Goal: Task Accomplishment & Management: Complete application form

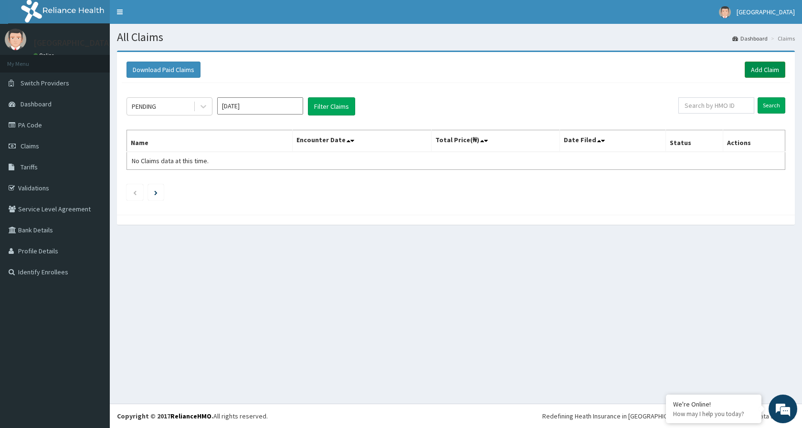
click at [768, 67] on link "Add Claim" at bounding box center [765, 70] width 41 height 16
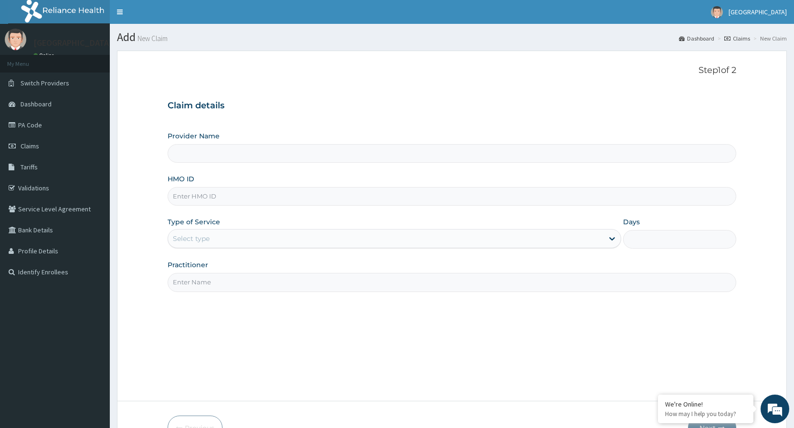
type input "[GEOGRAPHIC_DATA]"
click at [241, 198] on input "HMO ID" at bounding box center [452, 196] width 569 height 19
type input "NEL/10132/A"
click at [209, 237] on div "Select type" at bounding box center [191, 239] width 37 height 10
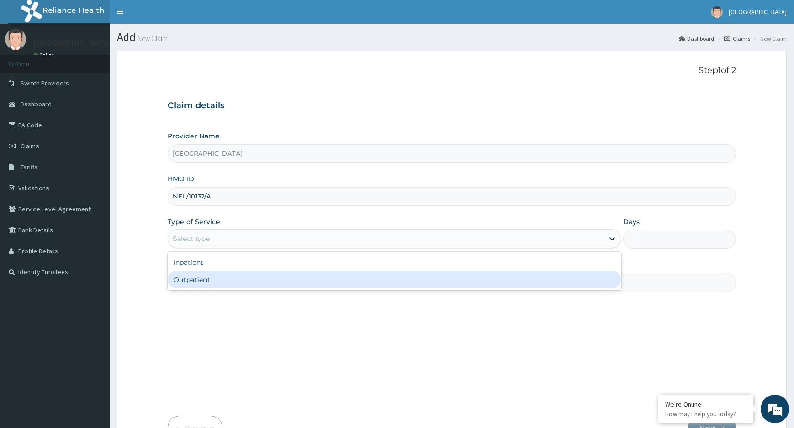
click at [193, 286] on div "Outpatient" at bounding box center [394, 279] width 453 height 17
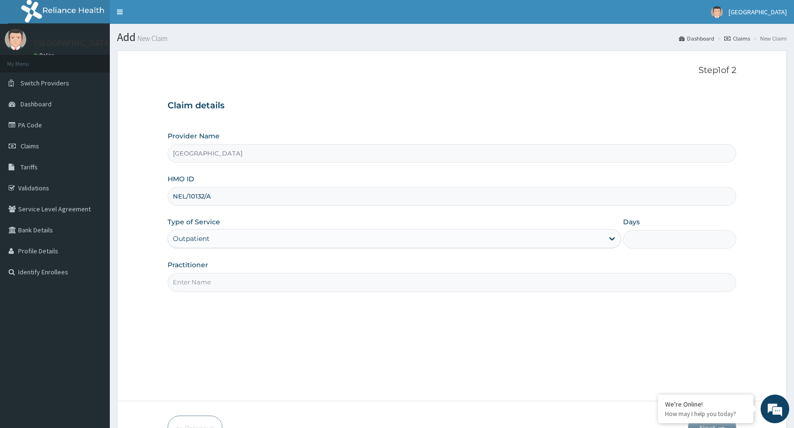
type input "1"
click at [196, 278] on input "Practitioner" at bounding box center [452, 282] width 569 height 19
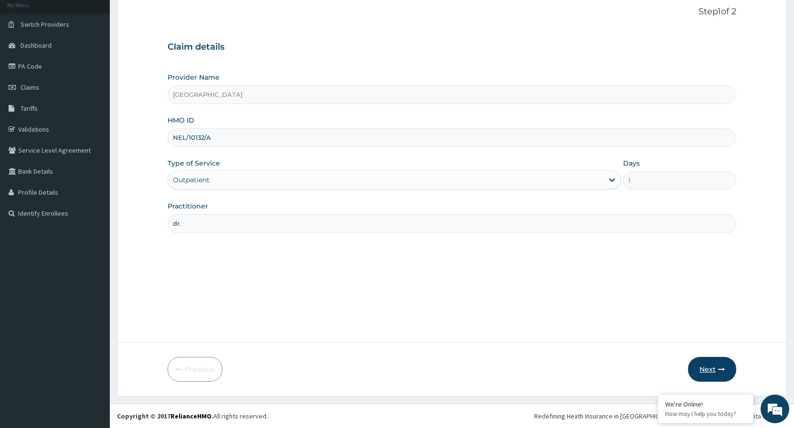
type input "dr."
click at [704, 366] on button "Next" at bounding box center [712, 369] width 48 height 25
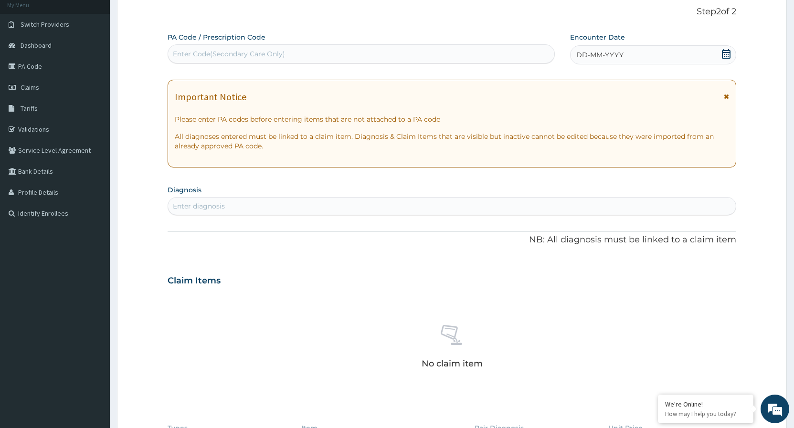
click at [424, 209] on div "Enter diagnosis" at bounding box center [452, 206] width 568 height 15
type input "pain"
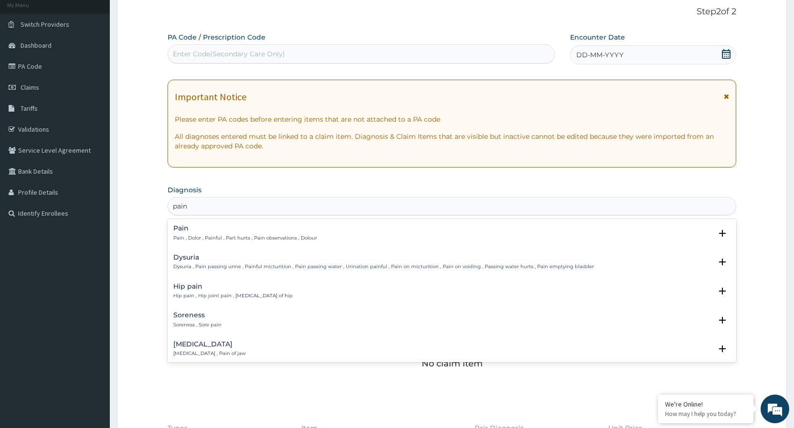
click at [308, 233] on div "Pain Pain , Dolor , Painful , Part hurts , Pain observations , Dolour" at bounding box center [245, 233] width 144 height 17
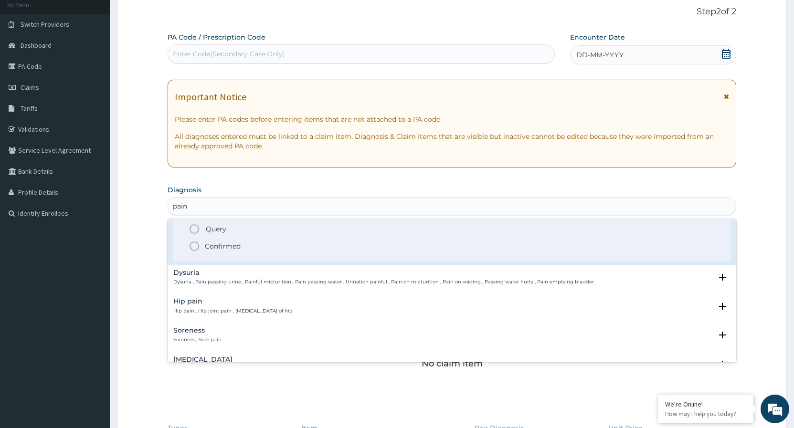
scroll to position [52, 0]
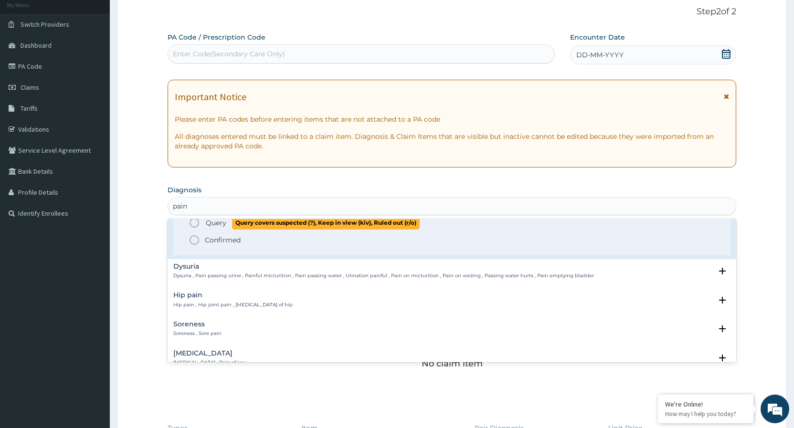
click at [197, 221] on icon "status option query" at bounding box center [194, 222] width 11 height 11
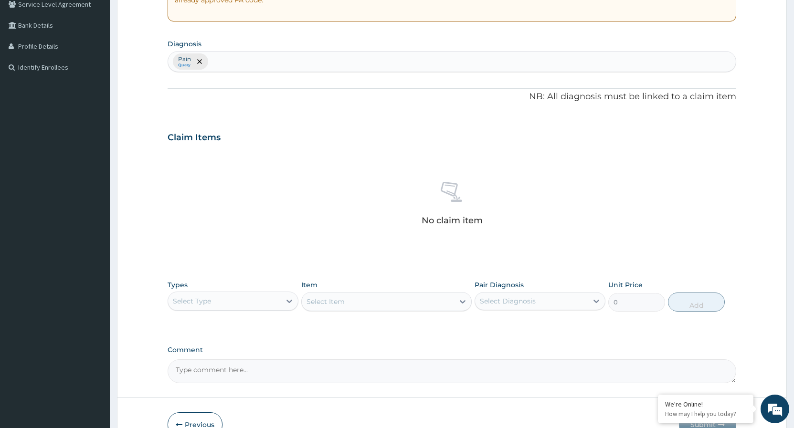
scroll to position [260, 0]
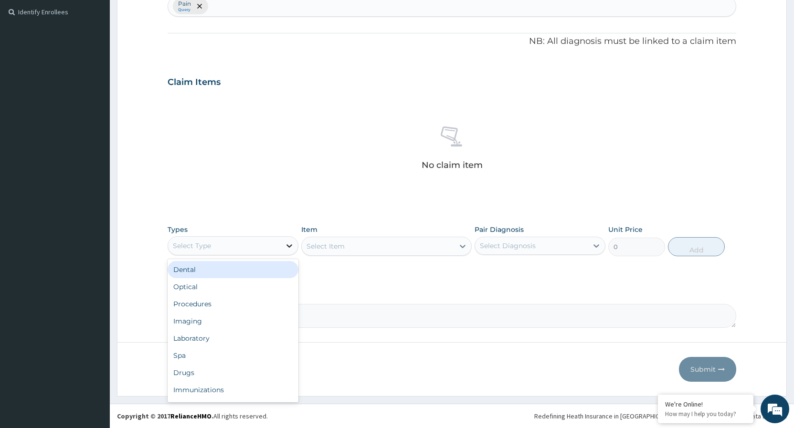
click at [284, 244] on div at bounding box center [289, 245] width 17 height 17
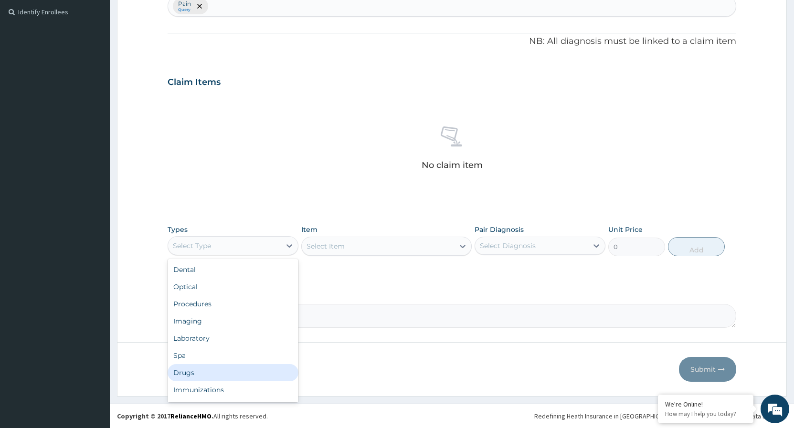
drag, startPoint x: 191, startPoint y: 373, endPoint x: 213, endPoint y: 351, distance: 30.7
click at [196, 365] on div "Drugs" at bounding box center [233, 372] width 131 height 17
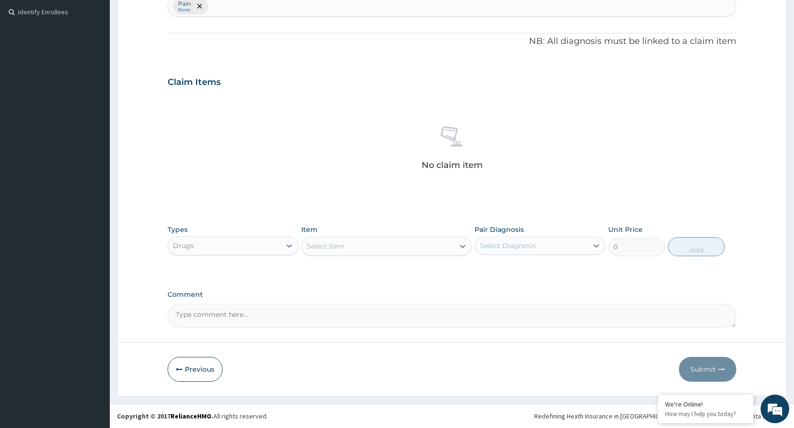
click at [464, 245] on icon at bounding box center [463, 247] width 10 height 10
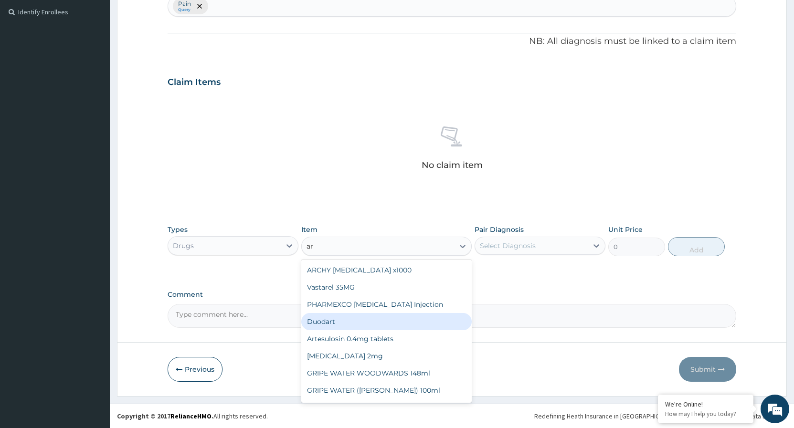
type input "a"
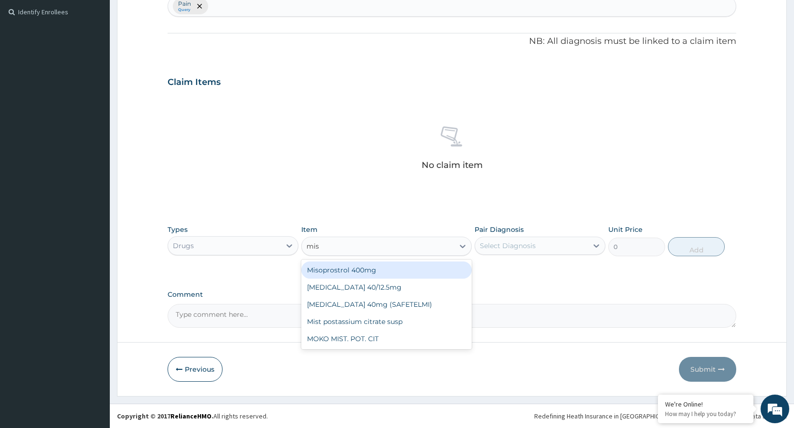
type input "miso"
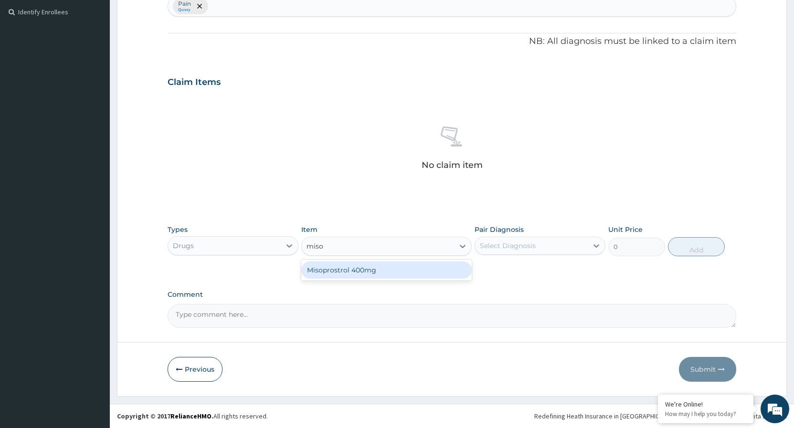
click at [401, 274] on div "Misoprostrol 400mg" at bounding box center [386, 270] width 170 height 17
type input "532.125"
click at [465, 246] on icon at bounding box center [463, 247] width 10 height 10
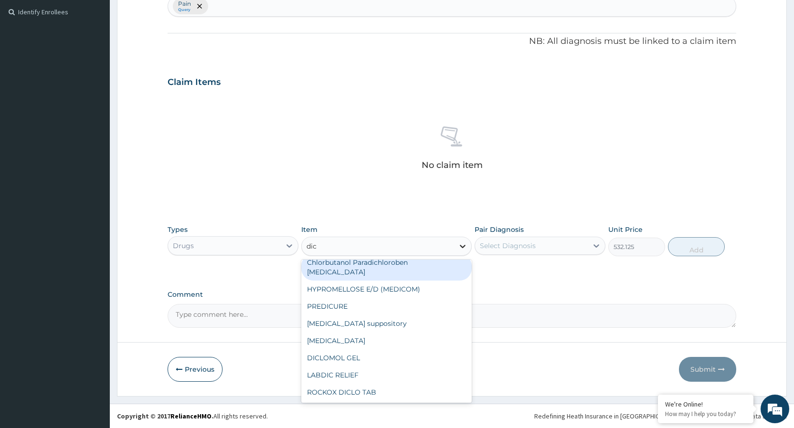
scroll to position [0, 0]
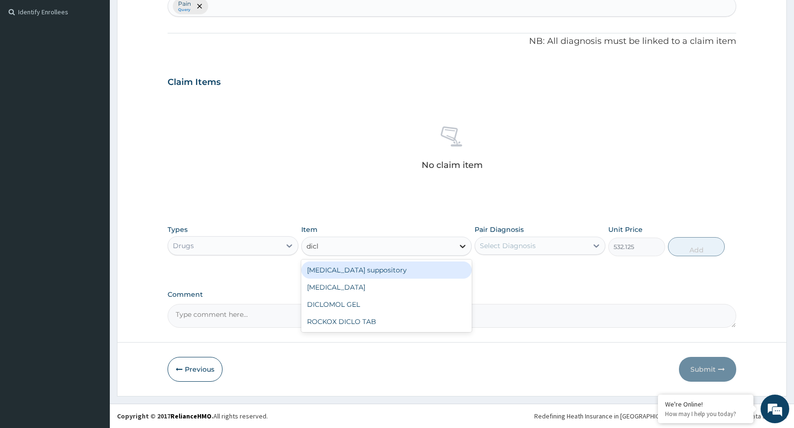
type input "diclo"
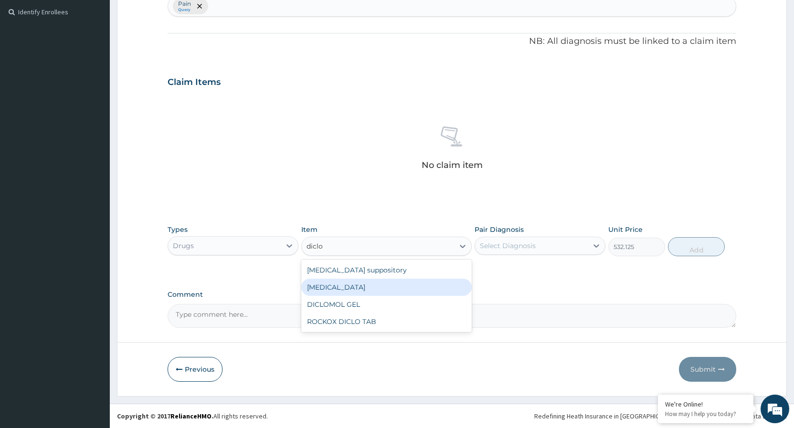
click at [365, 288] on div "Diclofenac" at bounding box center [386, 287] width 170 height 17
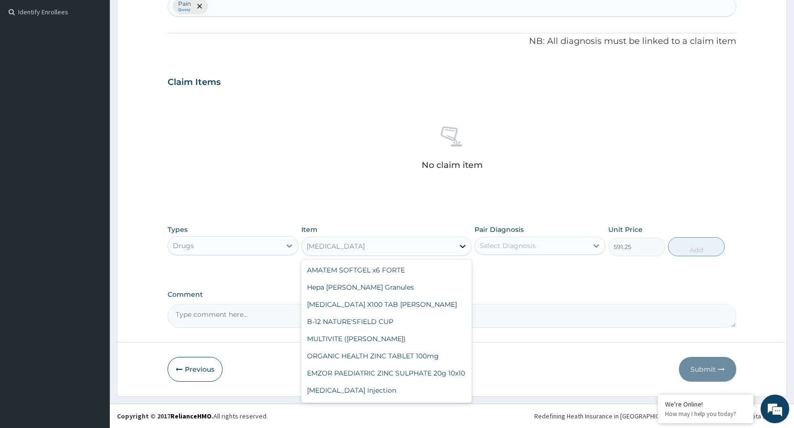
click at [464, 248] on icon at bounding box center [463, 247] width 10 height 10
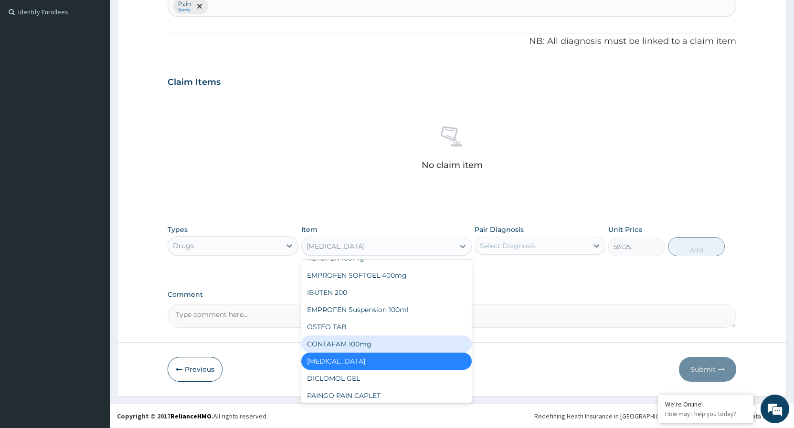
scroll to position [13543, 0]
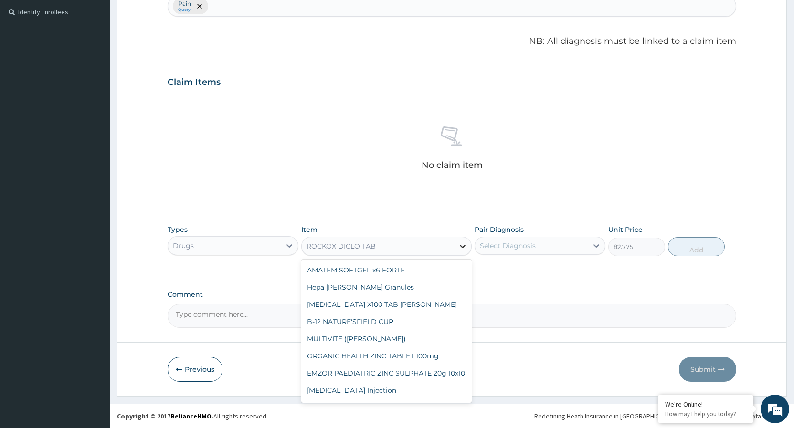
click at [456, 246] on div at bounding box center [462, 246] width 17 height 17
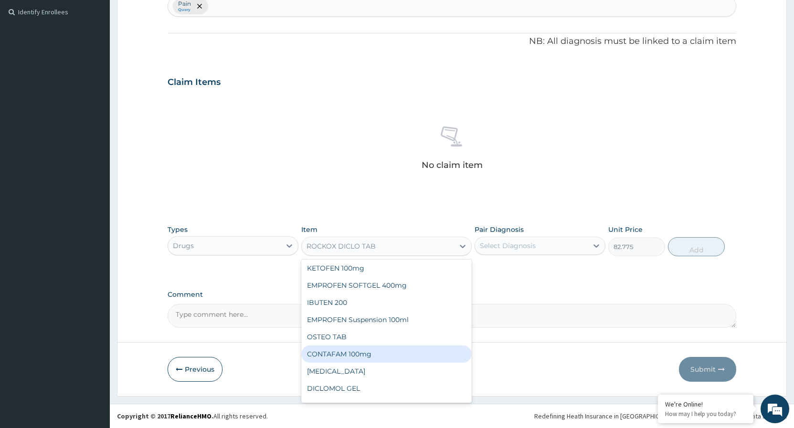
click at [396, 346] on div "CONTAFAM 100mg" at bounding box center [386, 354] width 170 height 17
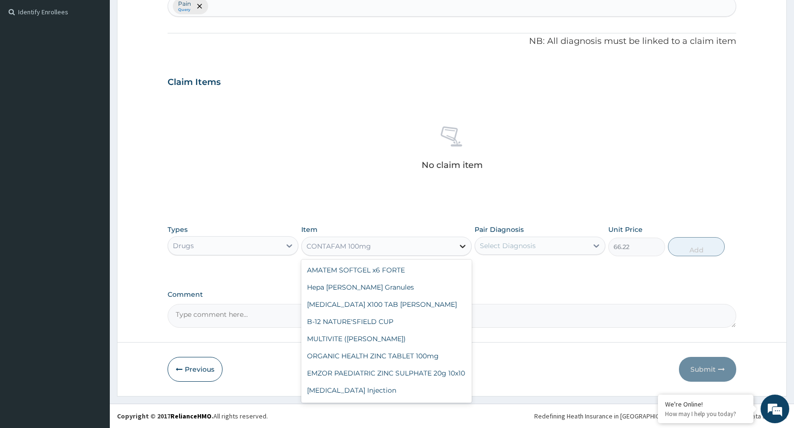
click at [454, 244] on div at bounding box center [462, 246] width 17 height 17
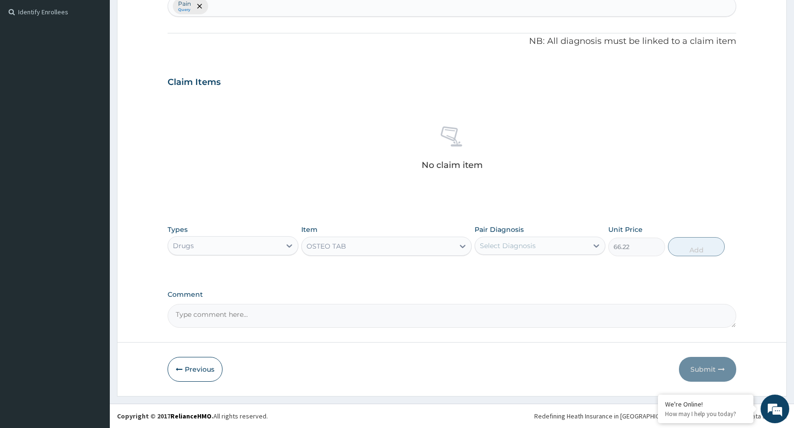
type input "59.125"
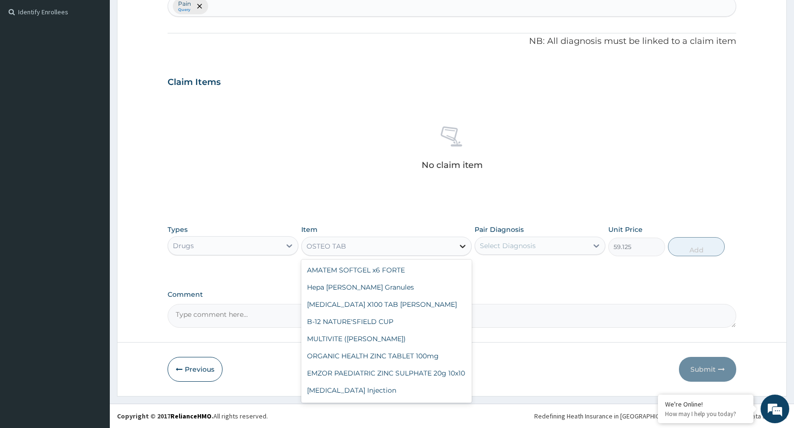
click at [459, 249] on icon at bounding box center [463, 247] width 10 height 10
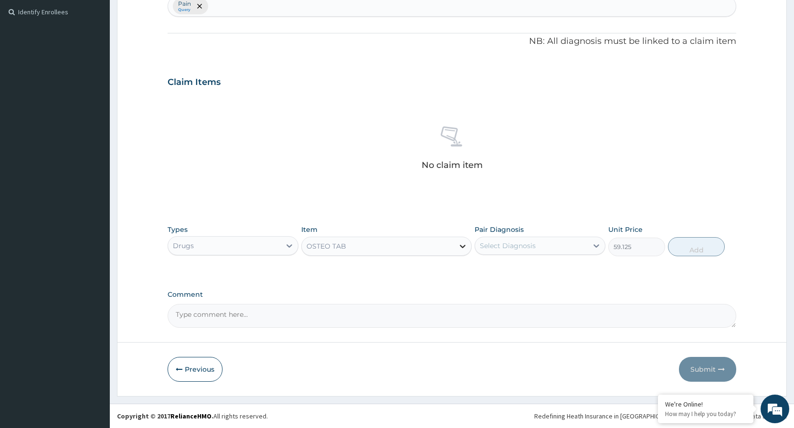
click at [461, 248] on icon at bounding box center [463, 247] width 10 height 10
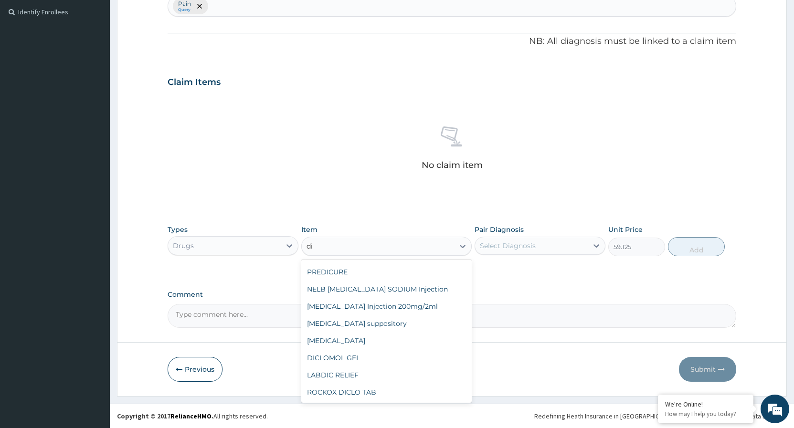
scroll to position [773, 0]
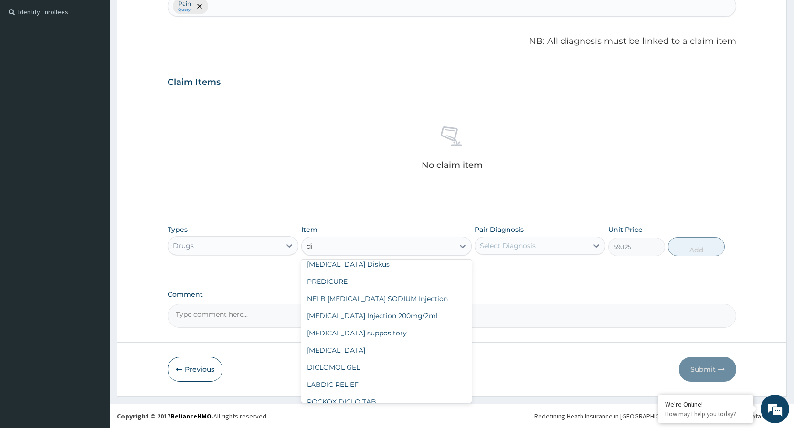
type input "dic"
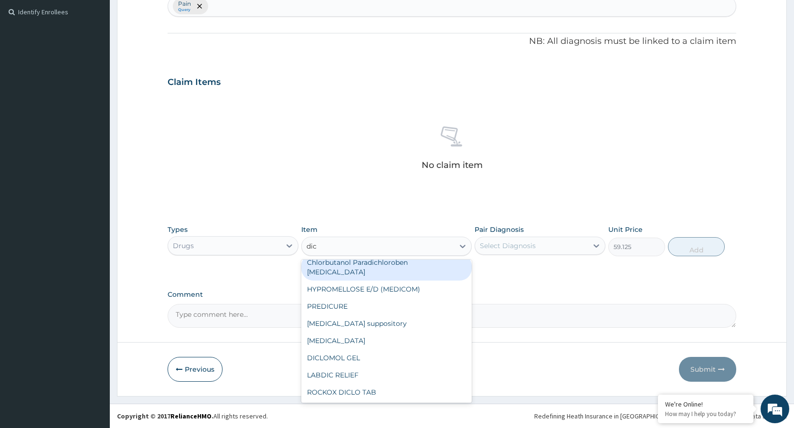
scroll to position [0, 0]
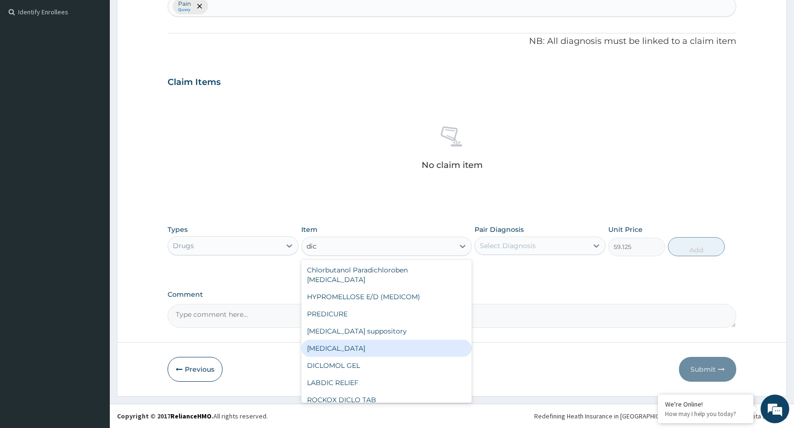
click at [355, 342] on div "Diclofenac" at bounding box center [386, 348] width 170 height 17
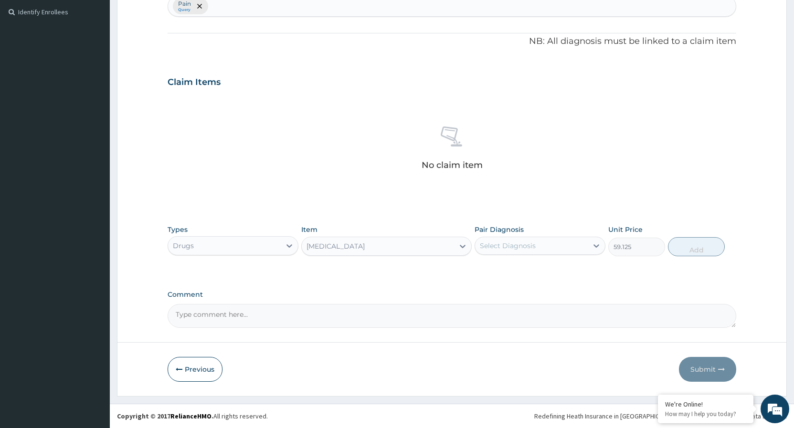
type input "591.25"
